Goal: Task Accomplishment & Management: Use online tool/utility

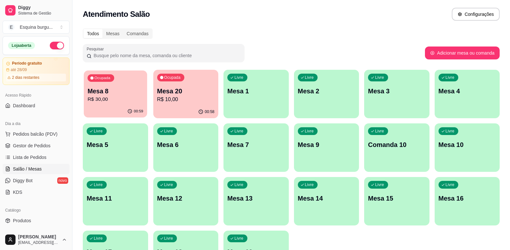
click at [134, 95] on div "Mesa 8 R$ 30,00" at bounding box center [116, 95] width 56 height 16
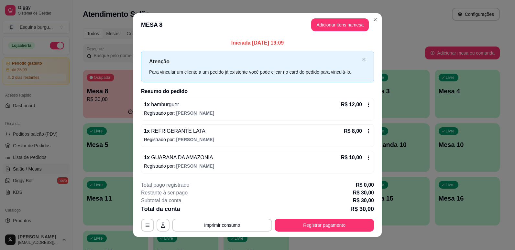
scroll to position [7, 0]
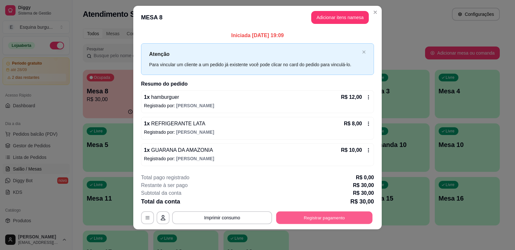
click at [336, 217] on button "Registrar pagamento" at bounding box center [324, 218] width 96 height 13
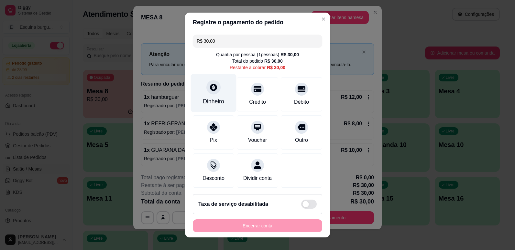
click at [213, 89] on icon at bounding box center [213, 87] width 7 height 7
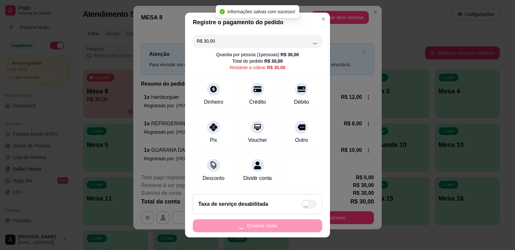
type input "R$ 0,00"
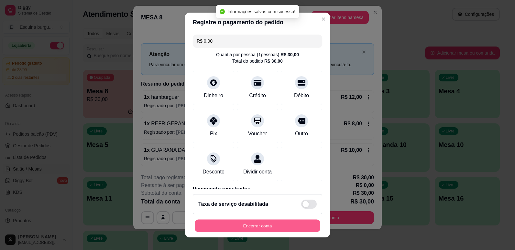
click at [279, 225] on button "Encerrar conta" at bounding box center [258, 226] width 126 height 13
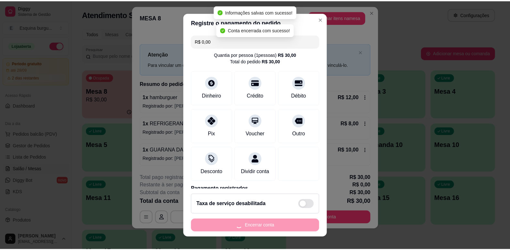
scroll to position [0, 0]
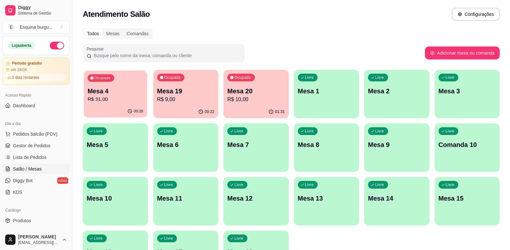
click at [125, 87] on p "Mesa 4" at bounding box center [116, 91] width 56 height 9
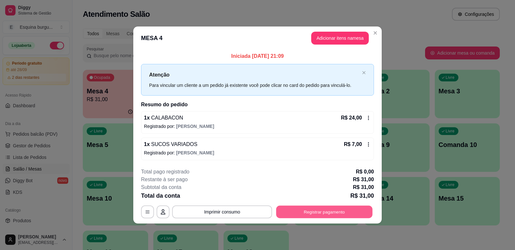
click at [317, 212] on button "Registrar pagamento" at bounding box center [324, 212] width 96 height 13
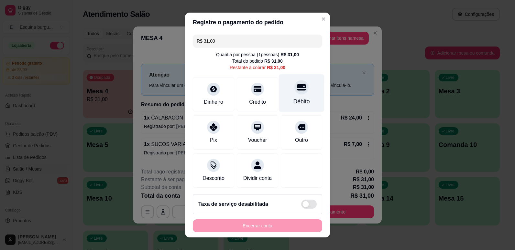
click at [293, 98] on div "Débito" at bounding box center [301, 101] width 17 height 8
type input "R$ 0,00"
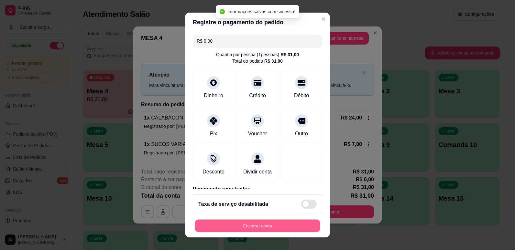
click at [273, 225] on button "Encerrar conta" at bounding box center [258, 226] width 126 height 13
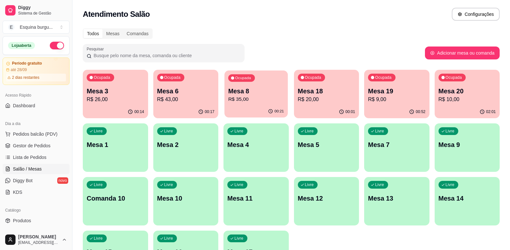
click at [271, 83] on div "Ocupada Mesa 8 R$ 35,00" at bounding box center [256, 88] width 63 height 35
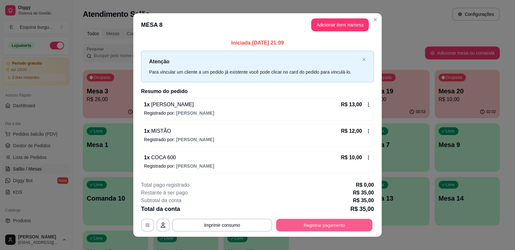
click at [313, 229] on button "Registrar pagamento" at bounding box center [324, 225] width 96 height 13
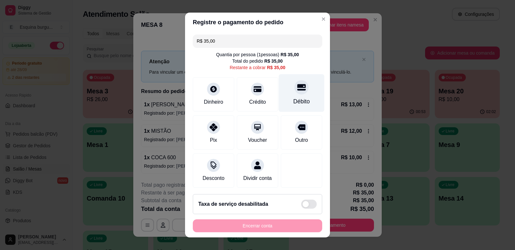
click at [293, 98] on div "Débito" at bounding box center [301, 101] width 17 height 8
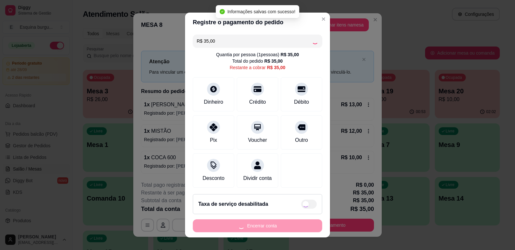
type input "R$ 0,00"
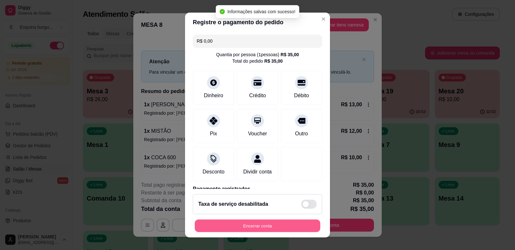
click at [269, 229] on button "Encerrar conta" at bounding box center [258, 226] width 126 height 13
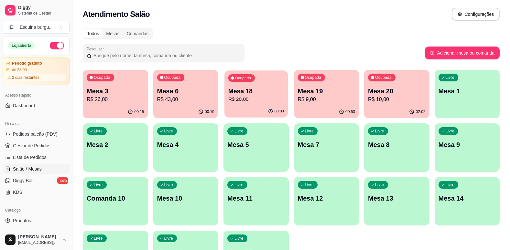
click at [272, 88] on p "Mesa 18" at bounding box center [256, 91] width 56 height 9
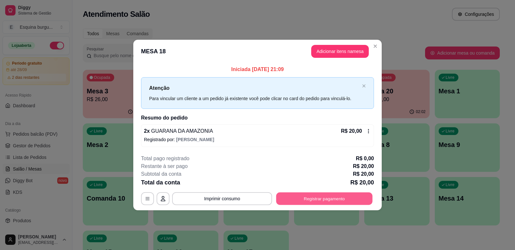
click at [331, 196] on button "Registrar pagamento" at bounding box center [324, 199] width 96 height 13
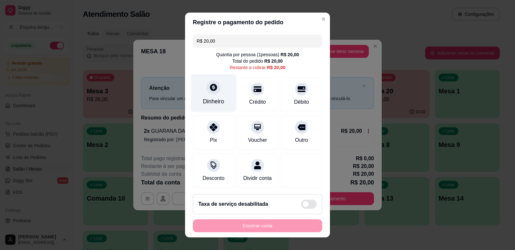
click at [208, 99] on div "Dinheiro" at bounding box center [213, 101] width 21 height 8
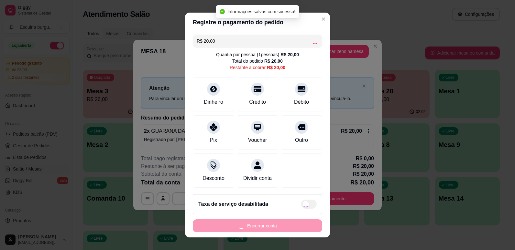
type input "R$ 0,00"
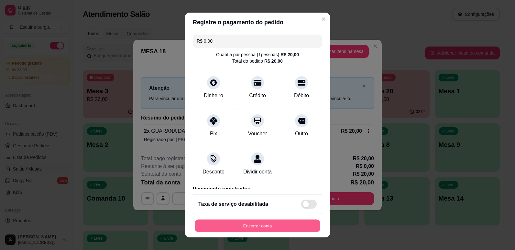
click at [274, 226] on button "Encerrar conta" at bounding box center [258, 226] width 126 height 13
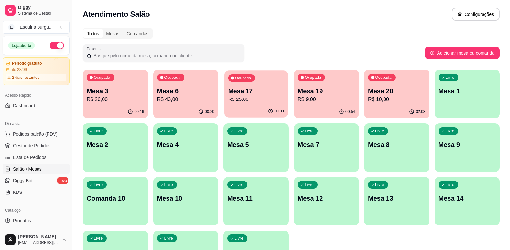
click at [266, 92] on p "Mesa 17" at bounding box center [256, 91] width 56 height 9
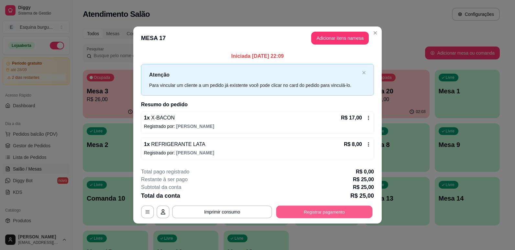
click at [333, 209] on button "Registrar pagamento" at bounding box center [324, 212] width 96 height 13
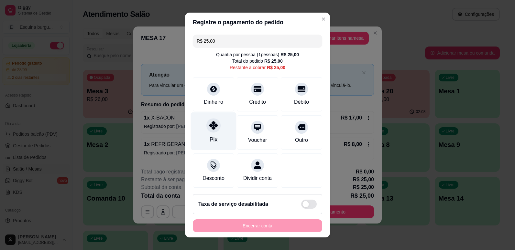
click at [217, 131] on div "Pix" at bounding box center [214, 131] width 46 height 38
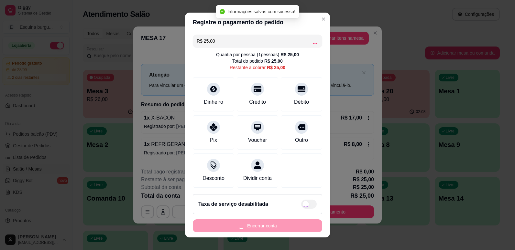
type input "R$ 0,00"
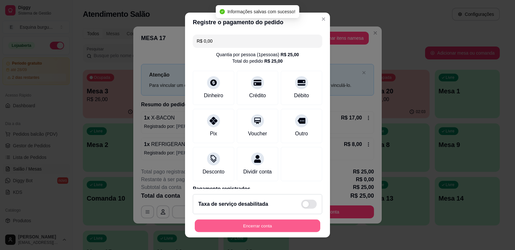
click at [294, 224] on button "Encerrar conta" at bounding box center [258, 226] width 126 height 13
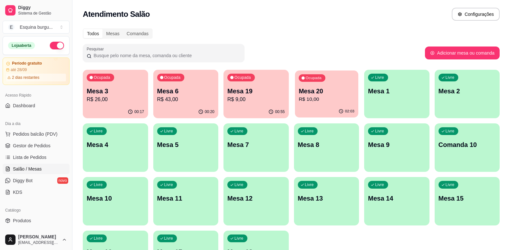
click at [331, 100] on p "R$ 10,00" at bounding box center [327, 99] width 56 height 7
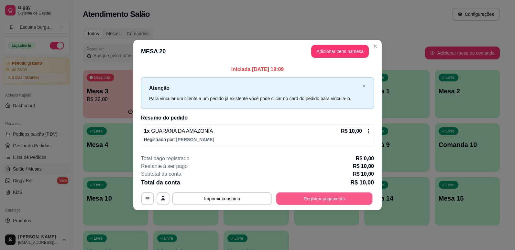
click at [347, 195] on button "Registrar pagamento" at bounding box center [324, 199] width 96 height 13
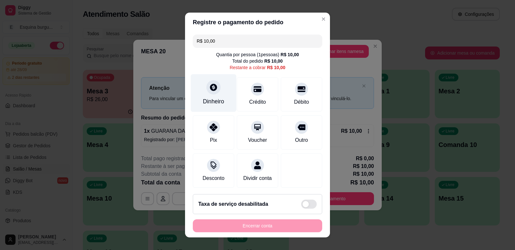
click at [213, 106] on div "Dinheiro" at bounding box center [213, 101] width 21 height 8
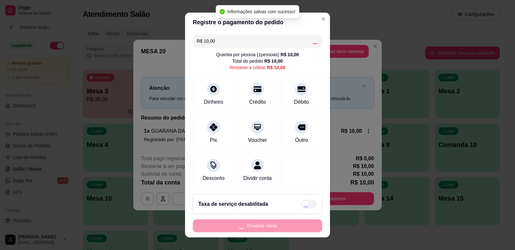
type input "R$ 0,00"
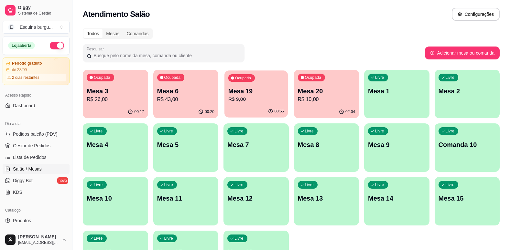
click at [254, 101] on p "R$ 9,00" at bounding box center [256, 99] width 56 height 7
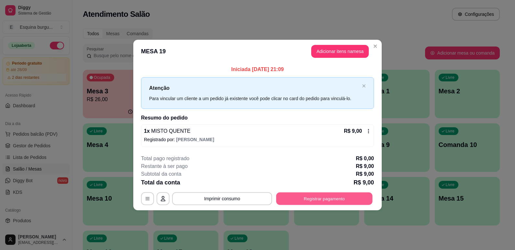
click at [337, 199] on button "Registrar pagamento" at bounding box center [324, 199] width 96 height 13
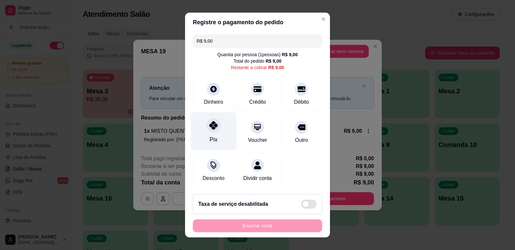
click at [218, 119] on div "Pix" at bounding box center [214, 131] width 46 height 38
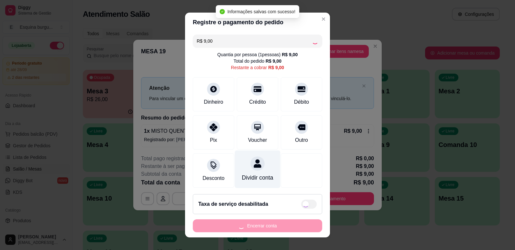
type input "R$ 0,00"
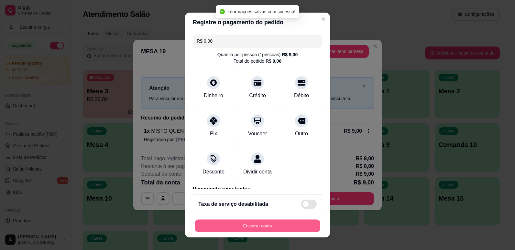
click at [276, 225] on button "Encerrar conta" at bounding box center [258, 226] width 126 height 13
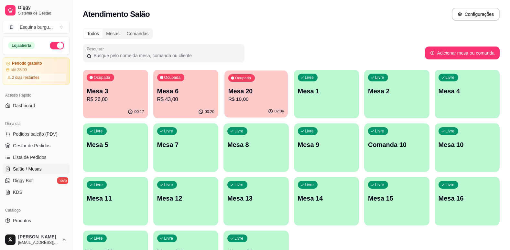
click at [279, 90] on p "Mesa 20" at bounding box center [256, 91] width 56 height 9
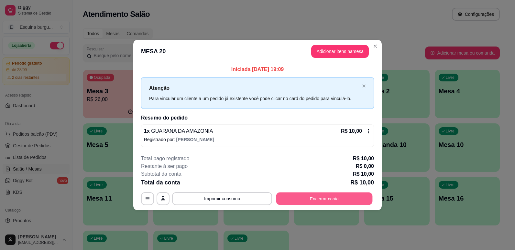
click at [330, 202] on button "Encerrar conta" at bounding box center [324, 199] width 96 height 13
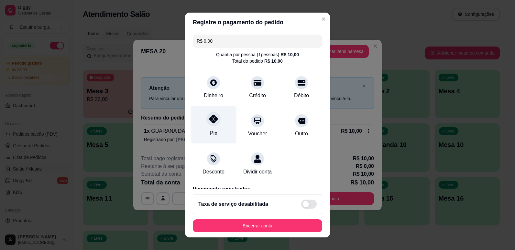
click at [202, 122] on div "Pix" at bounding box center [214, 125] width 46 height 38
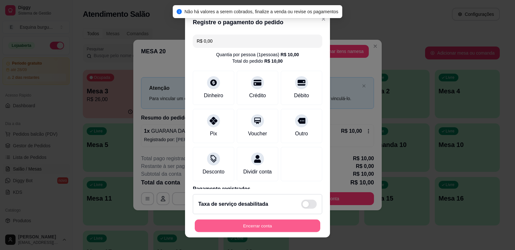
click at [258, 225] on button "Encerrar conta" at bounding box center [258, 226] width 126 height 13
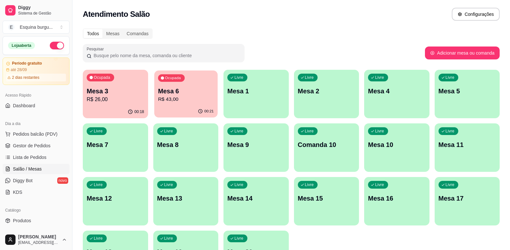
click at [188, 97] on p "R$ 43,00" at bounding box center [186, 99] width 56 height 7
click at [127, 105] on button "Ocupada Mesa 3 R$ 26,00 00:18" at bounding box center [115, 94] width 63 height 47
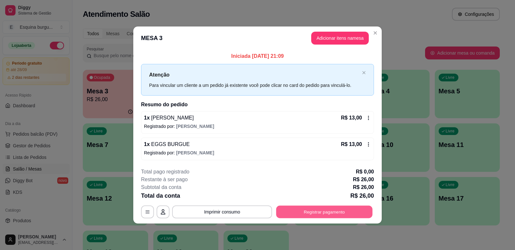
click at [347, 207] on button "Registrar pagamento" at bounding box center [324, 212] width 96 height 13
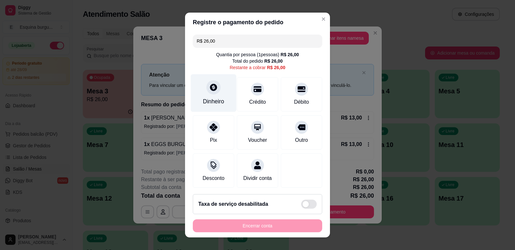
click at [216, 96] on div "Dinheiro" at bounding box center [214, 93] width 46 height 38
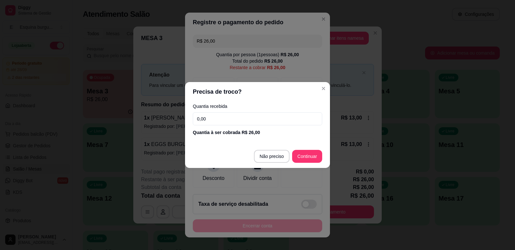
click at [279, 125] on input "0,00" at bounding box center [257, 119] width 129 height 13
drag, startPoint x: 310, startPoint y: 166, endPoint x: 311, endPoint y: 154, distance: 11.7
click at [311, 154] on footer "Não preciso Continuar" at bounding box center [257, 156] width 145 height 23
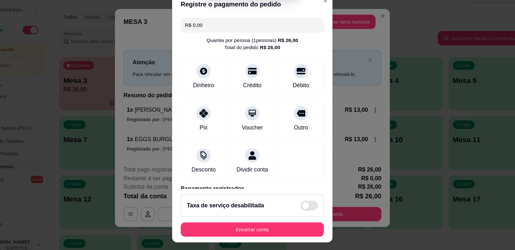
type input "R$ 0,00"
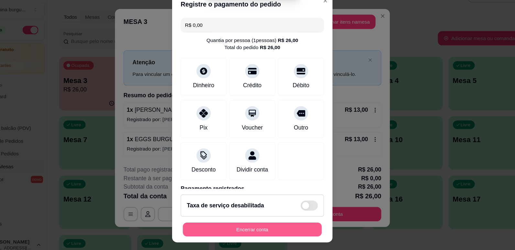
click at [303, 225] on button "Encerrar conta" at bounding box center [258, 226] width 126 height 13
